Goal: Check status: Check status

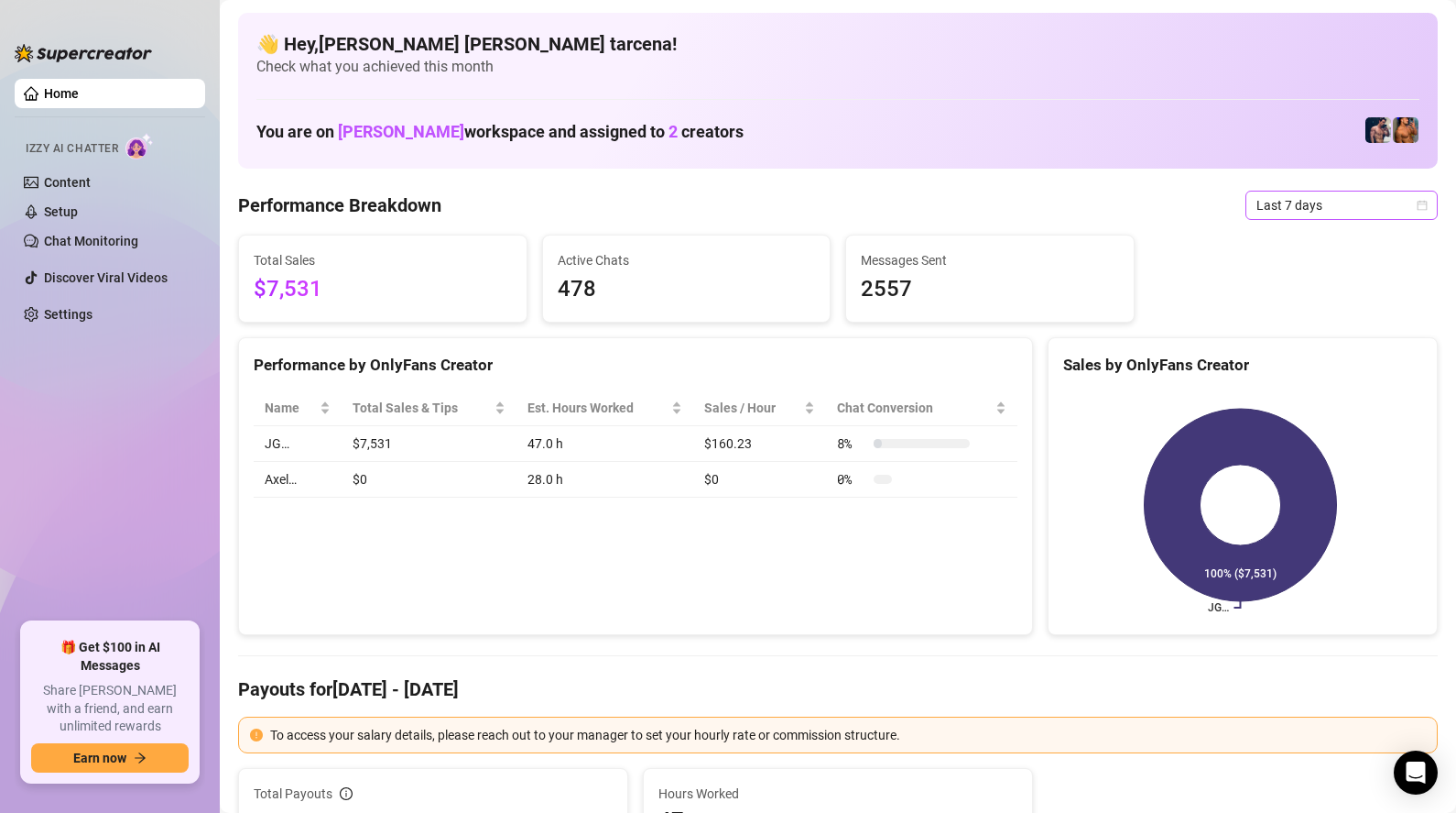
click at [1299, 213] on span "Last 7 days" at bounding box center [1341, 205] width 171 height 27
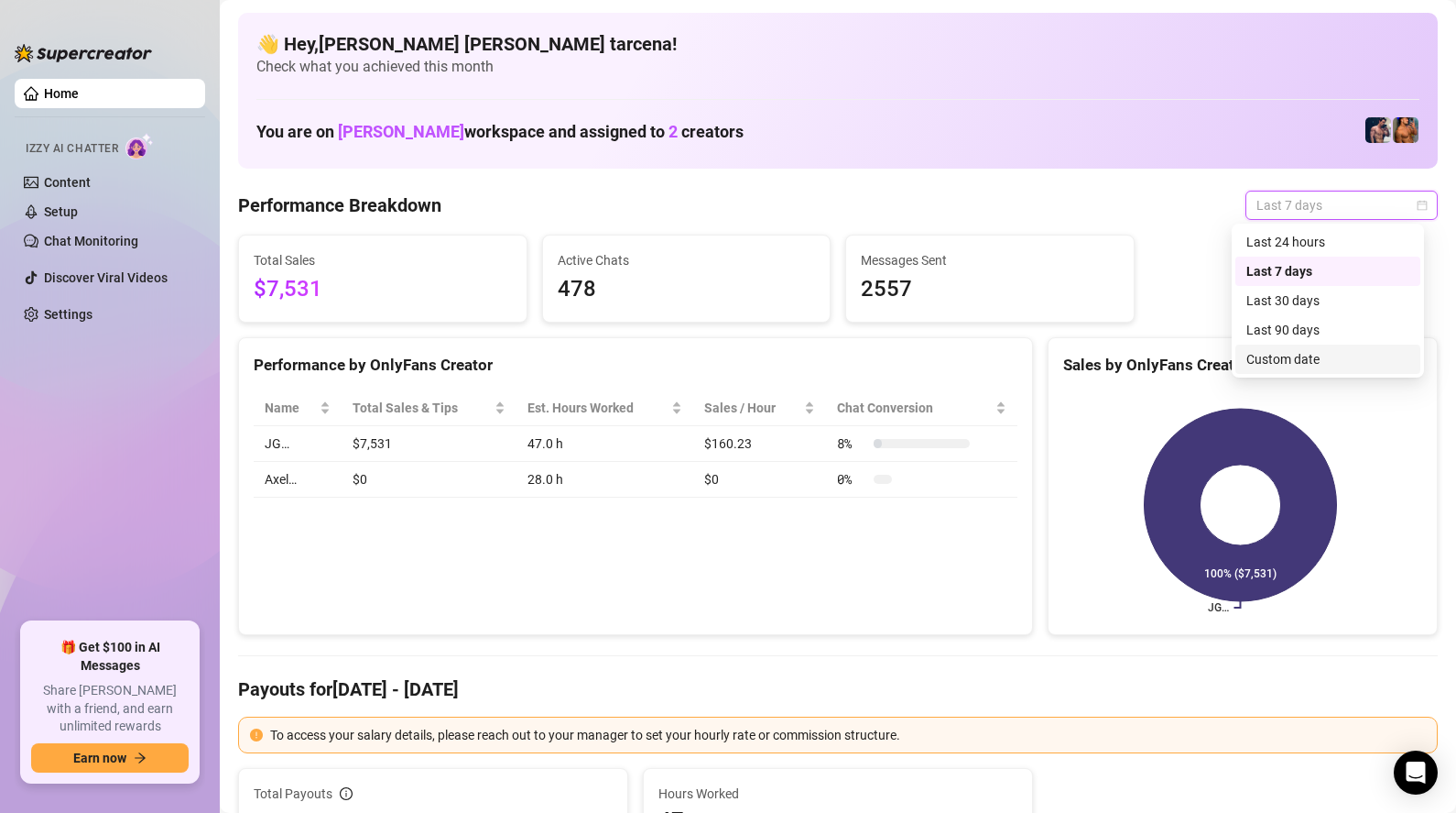
click at [1293, 352] on div "Custom date" at bounding box center [1328, 358] width 163 height 20
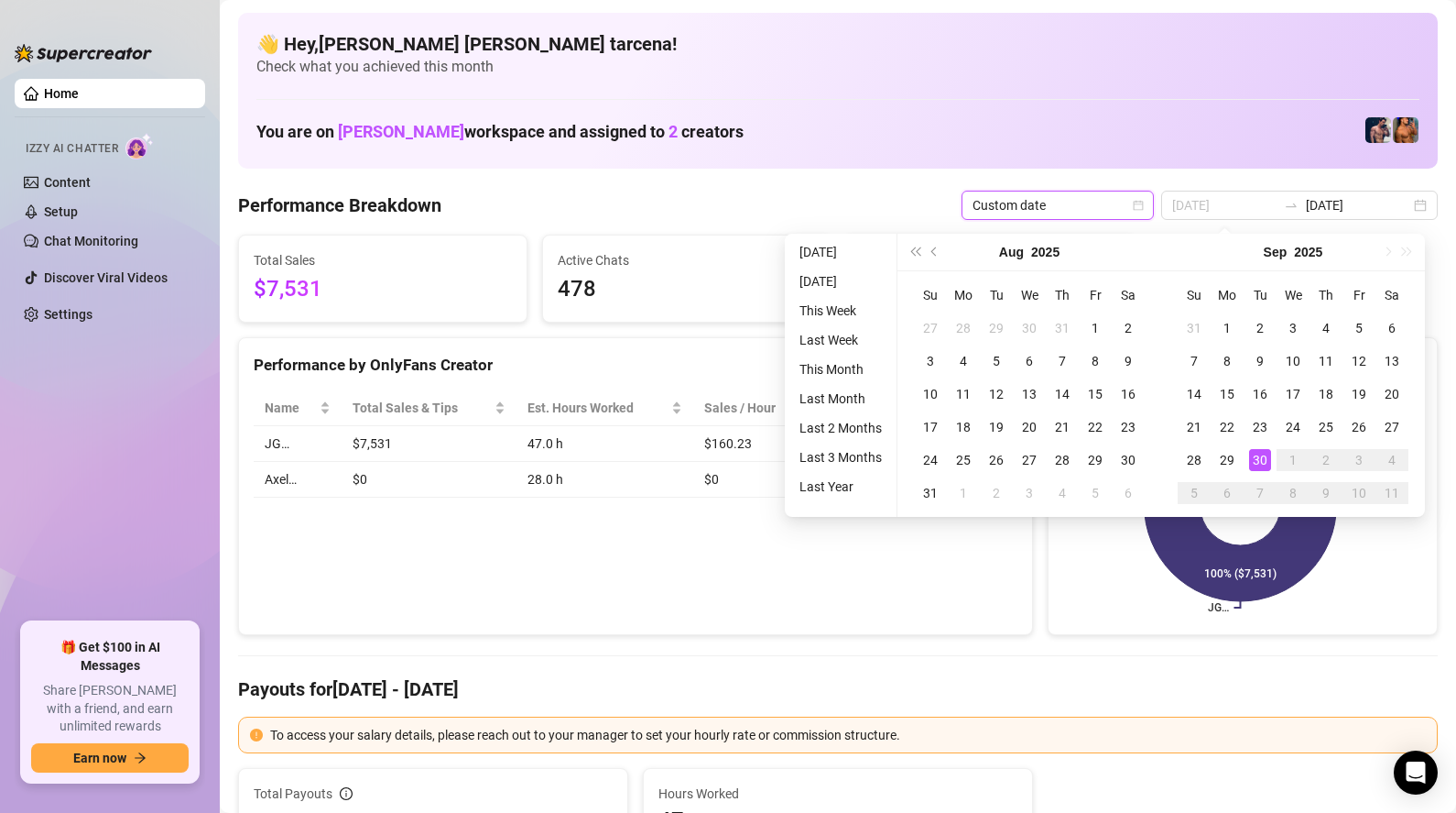
type input "[DATE]"
click at [1264, 463] on div "30" at bounding box center [1260, 460] width 22 height 22
click at [1264, 462] on div "30" at bounding box center [1260, 460] width 22 height 22
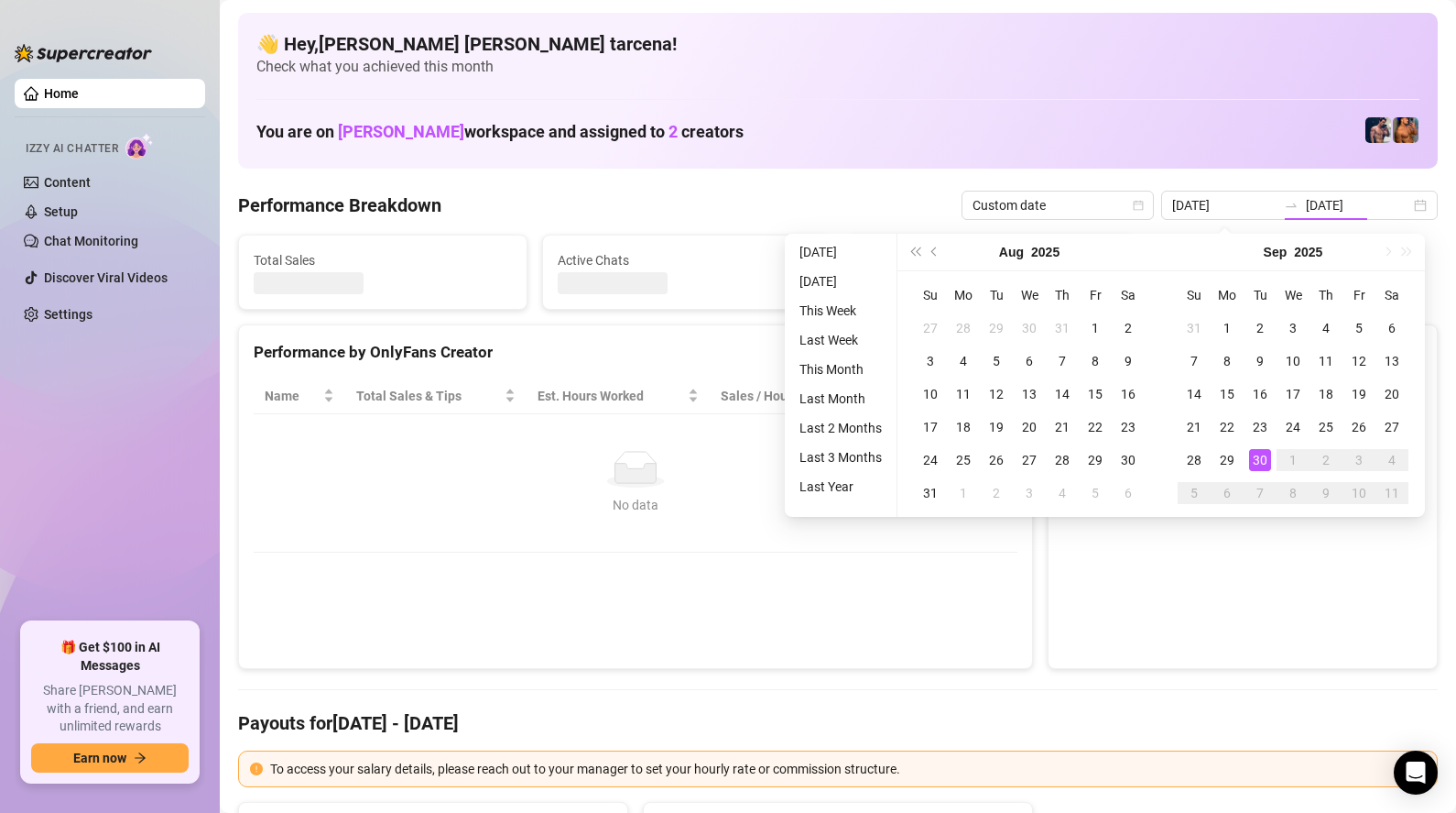
type input "[DATE]"
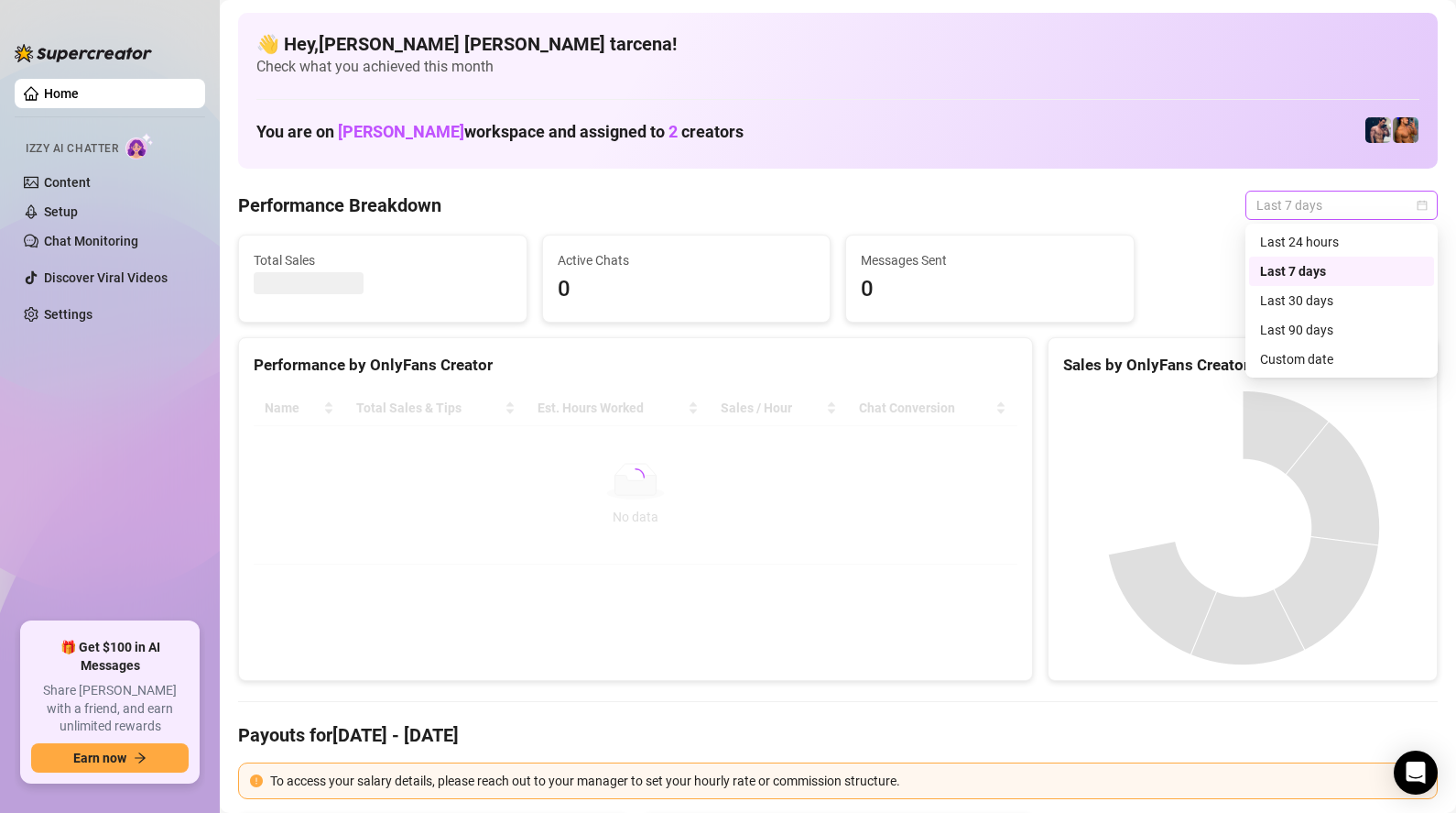
click at [1283, 211] on span "Last 7 days" at bounding box center [1341, 205] width 171 height 27
click at [1307, 360] on div "Custom date" at bounding box center [1341, 358] width 163 height 20
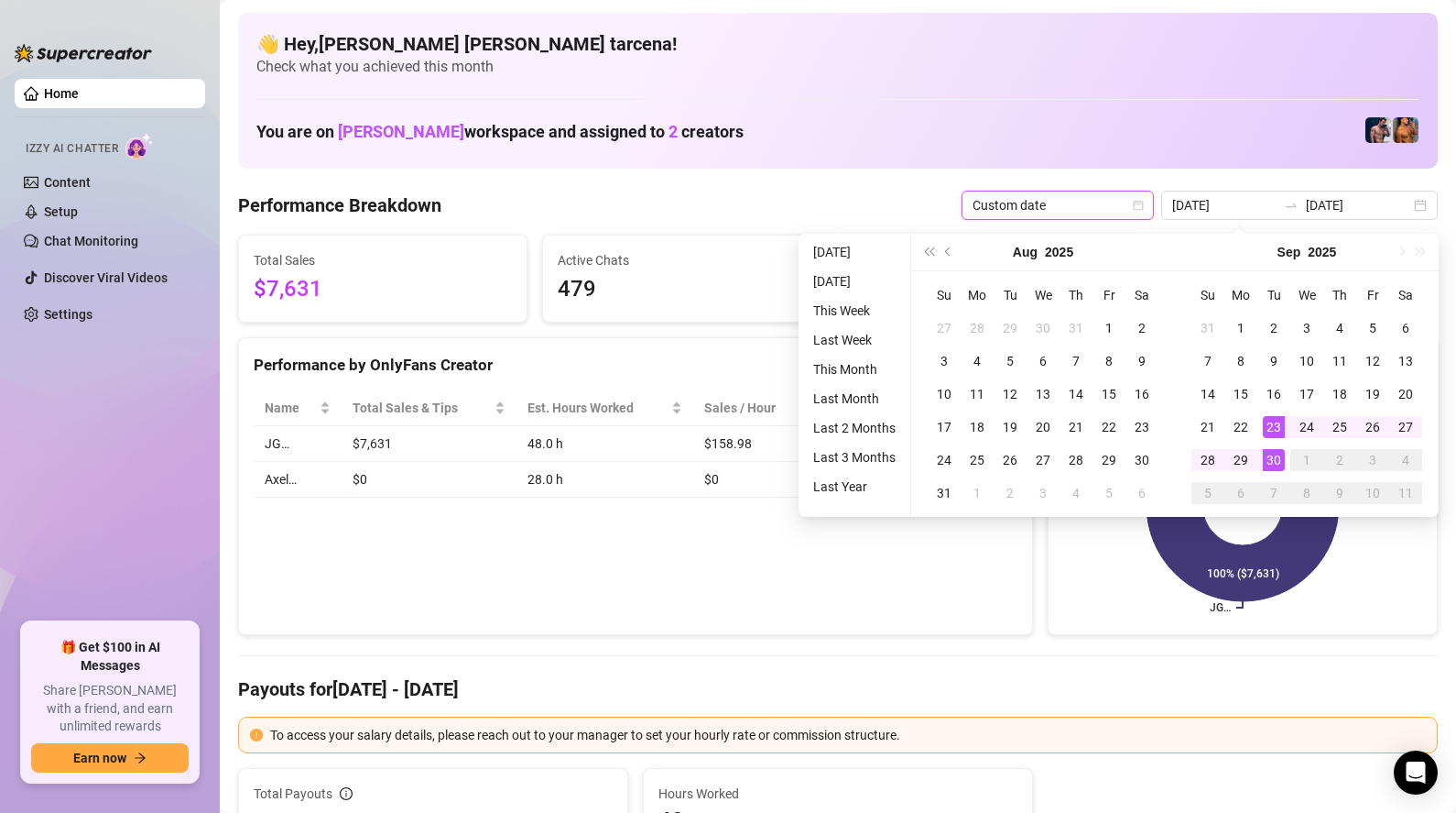
type input "[DATE]"
click at [1279, 458] on div "30" at bounding box center [1273, 460] width 22 height 22
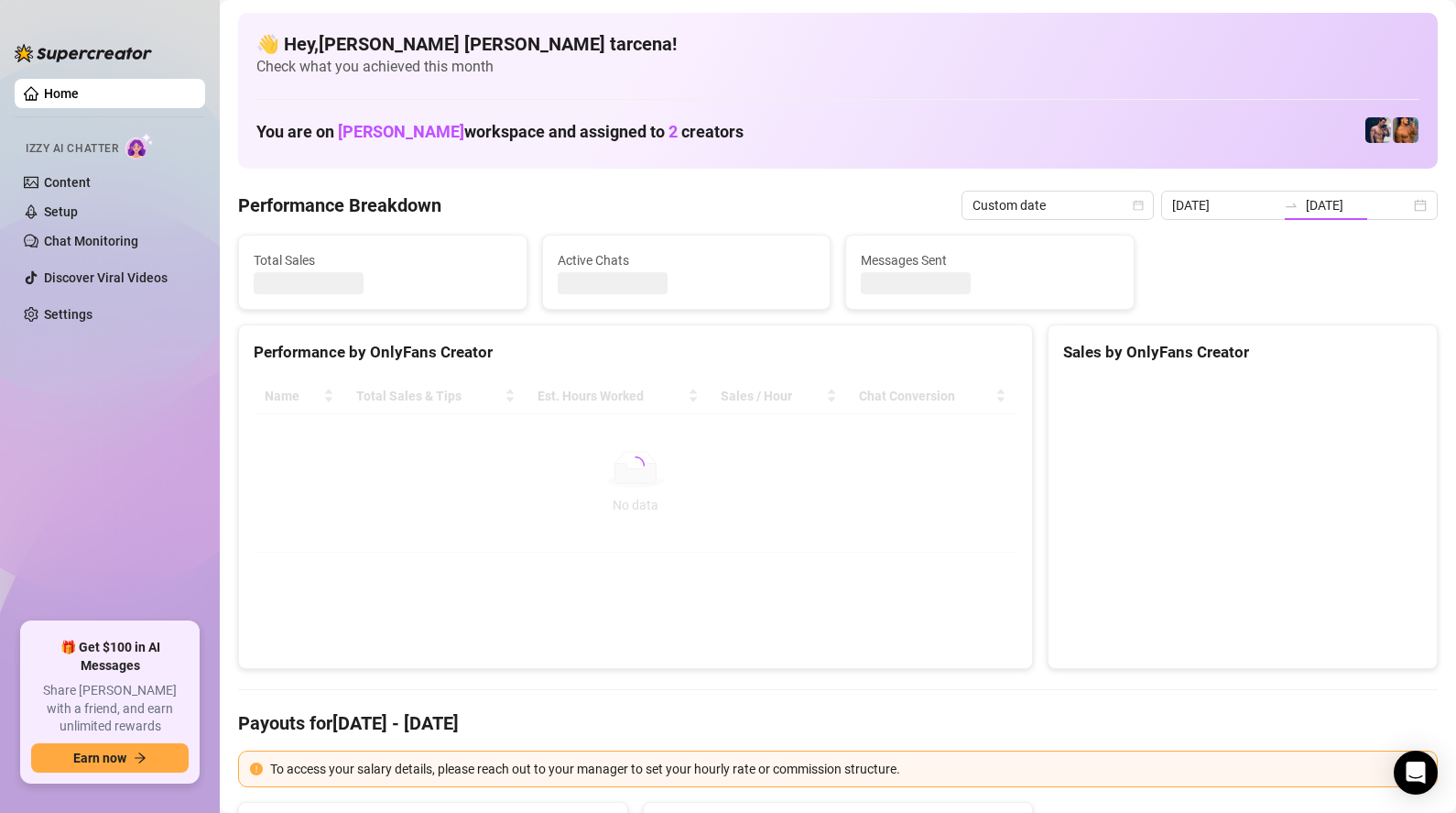
type input "[DATE]"
